Goal: Find contact information: Find contact information

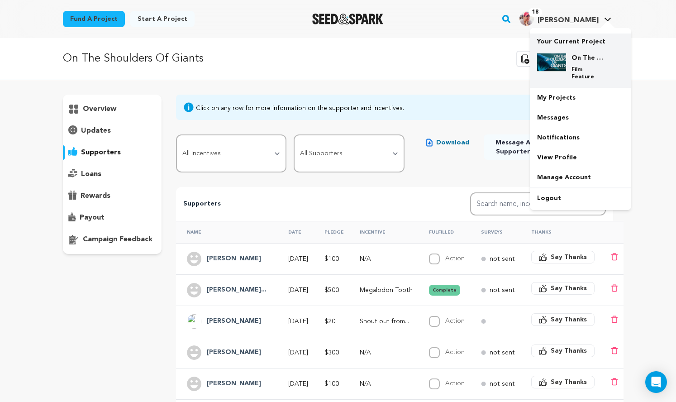
click at [604, 77] on div "On The Shoulders Of Giants Film Feature" at bounding box center [587, 66] width 43 height 27
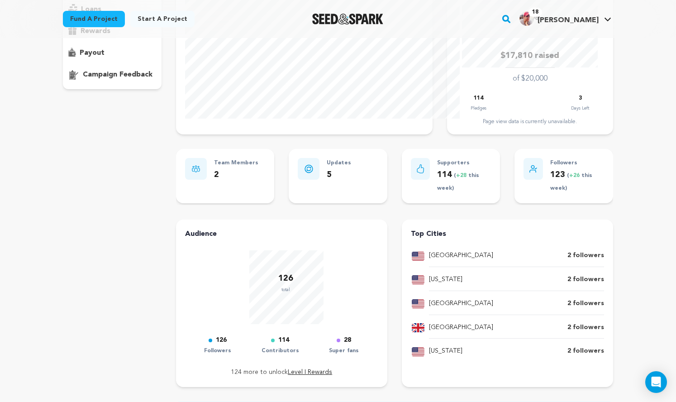
scroll to position [15, 0]
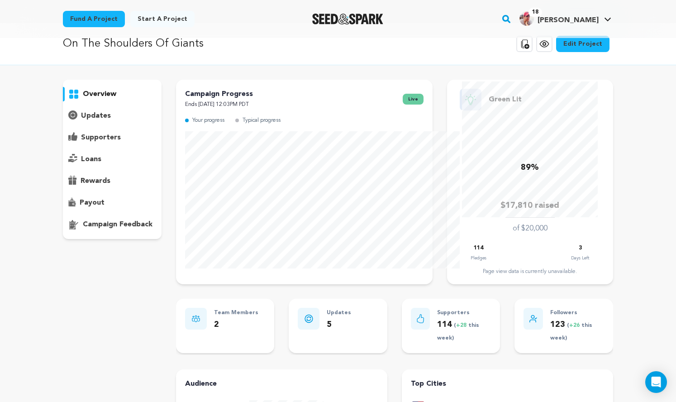
click at [81, 143] on p "supporters" at bounding box center [101, 137] width 40 height 11
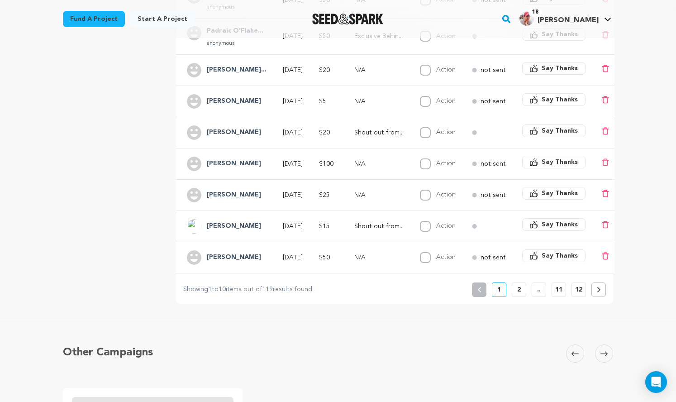
scroll to position [308, 0]
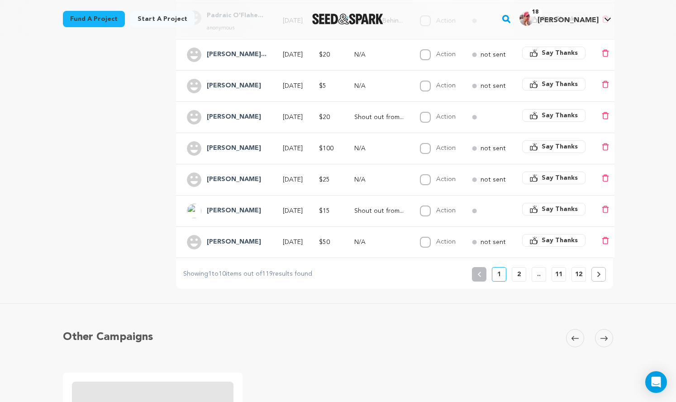
click at [214, 185] on h4 "Robin Chalifour" at bounding box center [234, 179] width 54 height 11
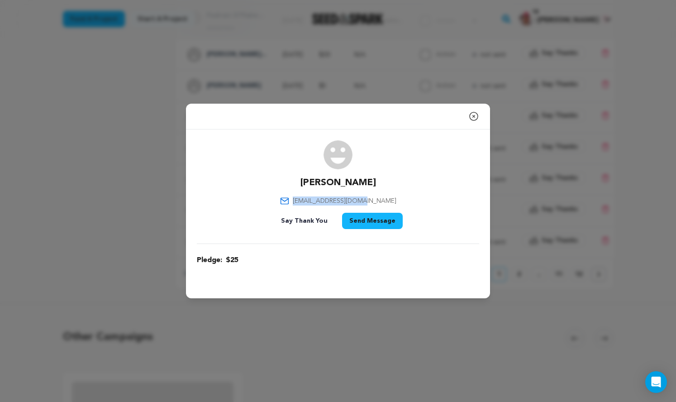
drag, startPoint x: 394, startPoint y: 203, endPoint x: 306, endPoint y: 205, distance: 87.8
click at [306, 205] on div "Robin Chalifour robinc@metrocast.net Say Thank You Send Message" at bounding box center [338, 186] width 282 height 92
copy span "robinc@metrocast.net"
click at [479, 111] on icon "button" at bounding box center [473, 116] width 11 height 11
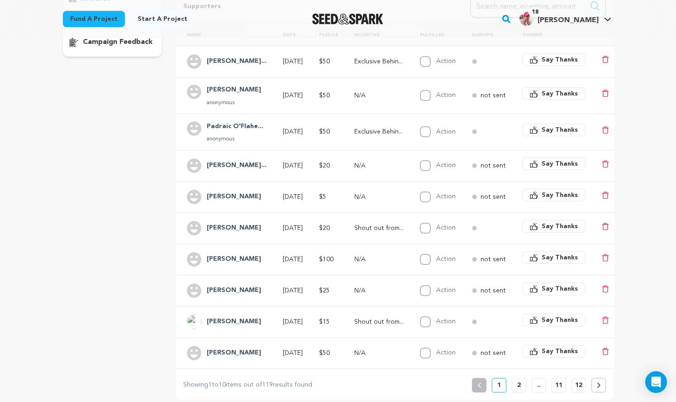
scroll to position [198, 0]
click at [210, 264] on h4 "James Viceconte" at bounding box center [234, 258] width 54 height 11
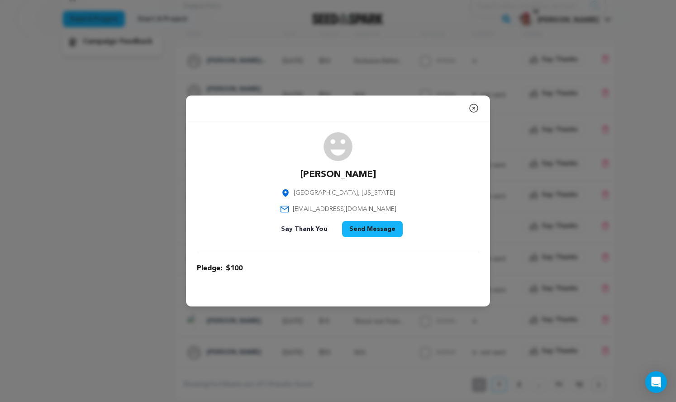
click at [478, 104] on icon "button" at bounding box center [474, 108] width 8 height 8
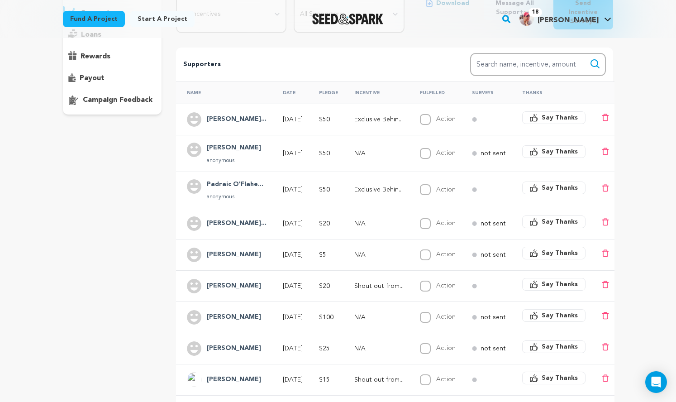
scroll to position [0, 0]
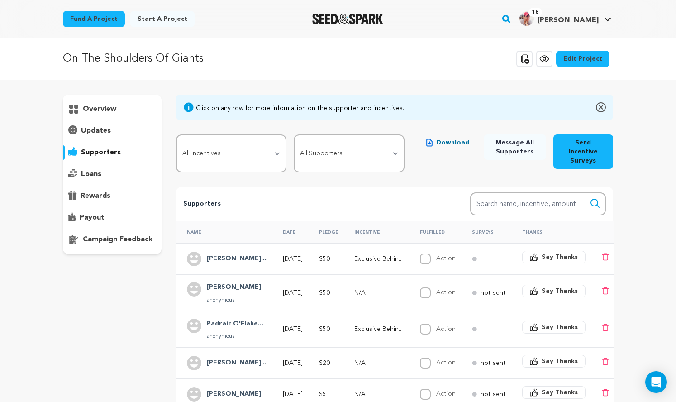
click at [83, 115] on p "overview" at bounding box center [99, 109] width 33 height 11
